Goal: Task Accomplishment & Management: Use online tool/utility

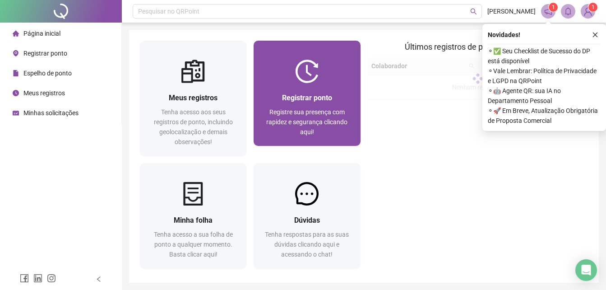
click at [321, 96] on span "Registrar ponto" at bounding box center [307, 97] width 50 height 9
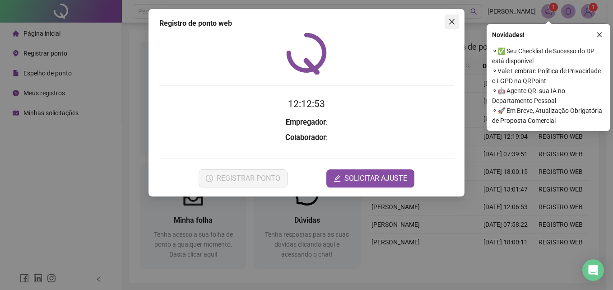
click at [454, 24] on icon "close" at bounding box center [451, 21] width 5 height 5
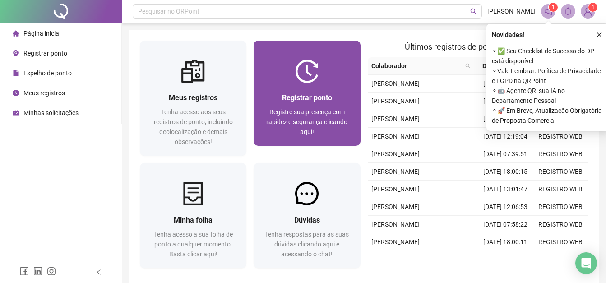
click at [327, 70] on div at bounding box center [307, 71] width 107 height 23
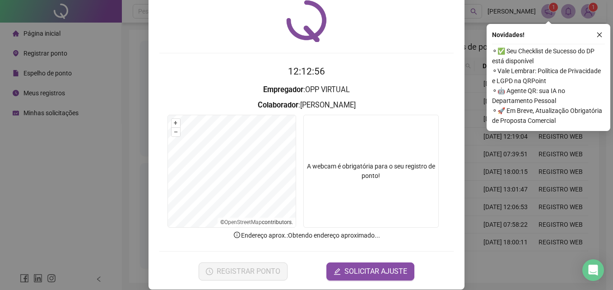
scroll to position [43, 0]
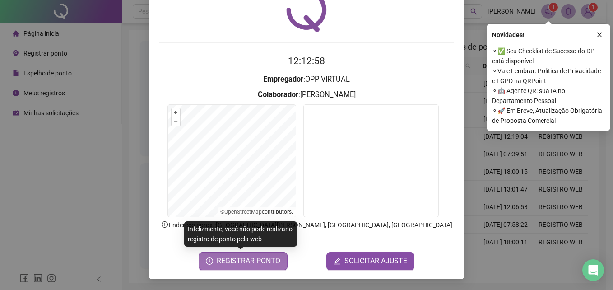
click at [235, 260] on span "REGISTRAR PONTO" at bounding box center [249, 261] width 64 height 11
